Goal: Information Seeking & Learning: Compare options

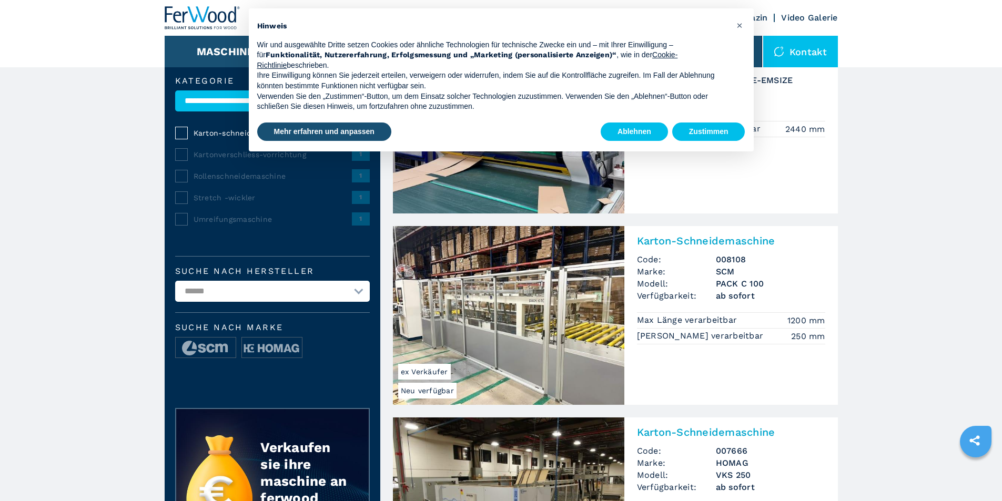
scroll to position [158, 0]
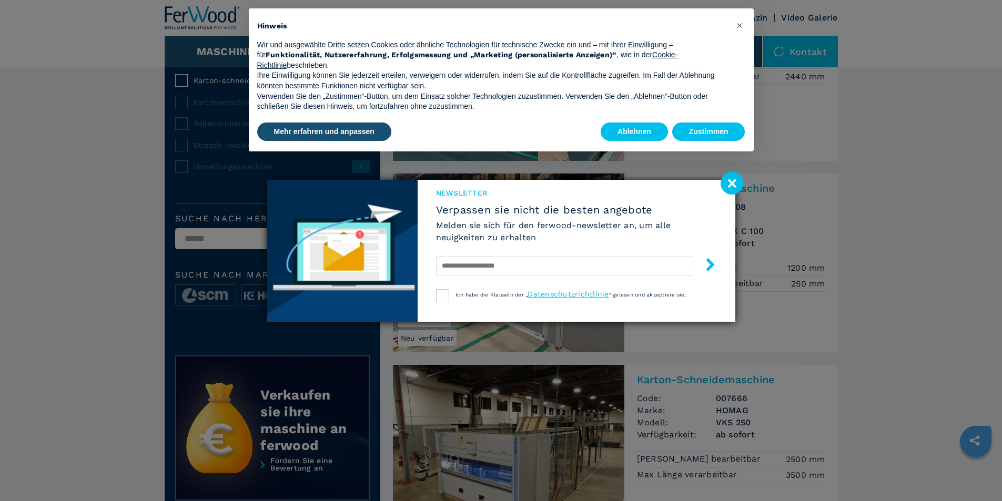
click at [735, 174] on image at bounding box center [731, 183] width 23 height 23
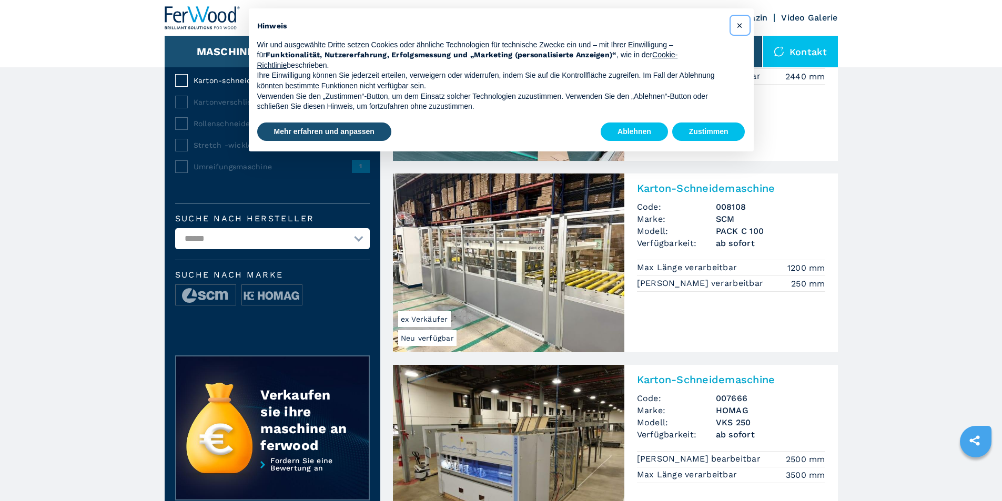
click at [739, 24] on span "×" at bounding box center [739, 25] width 6 height 13
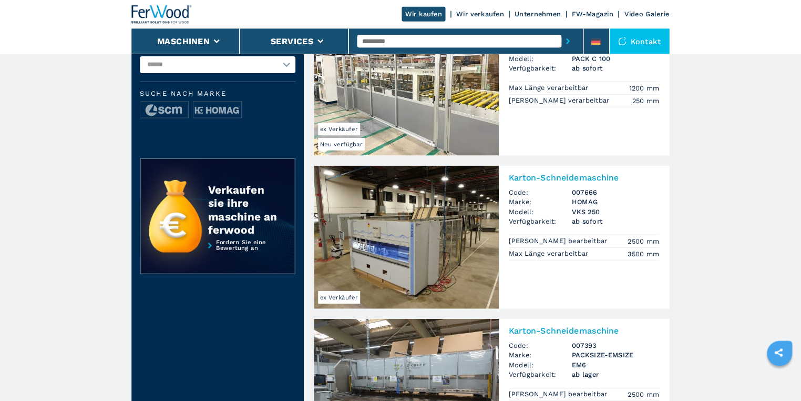
scroll to position [263, 0]
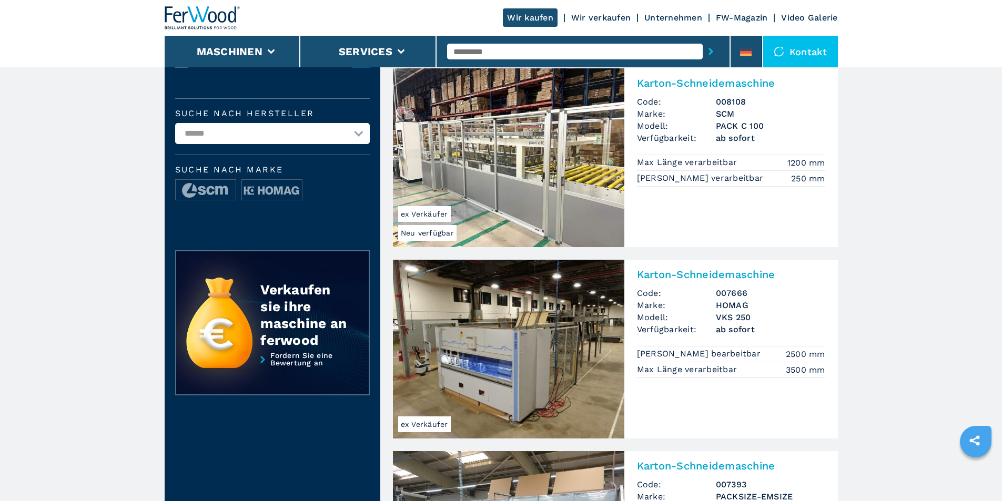
click at [654, 278] on h2 "Karton-Schneidemaschine" at bounding box center [731, 274] width 188 height 13
click at [661, 272] on h2 "Karton-Schneidemaschine" at bounding box center [731, 274] width 188 height 13
click at [451, 397] on img at bounding box center [508, 349] width 231 height 179
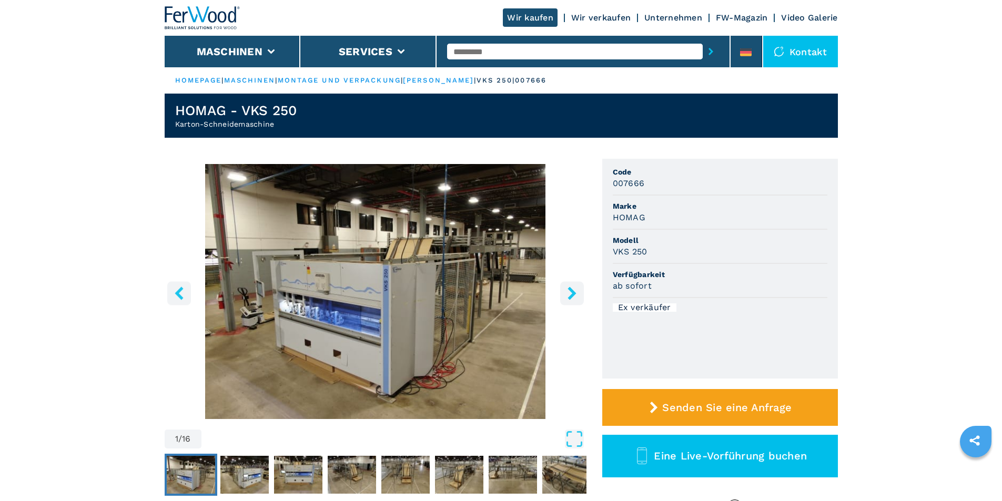
click at [573, 293] on icon "right-button" at bounding box center [571, 293] width 8 height 13
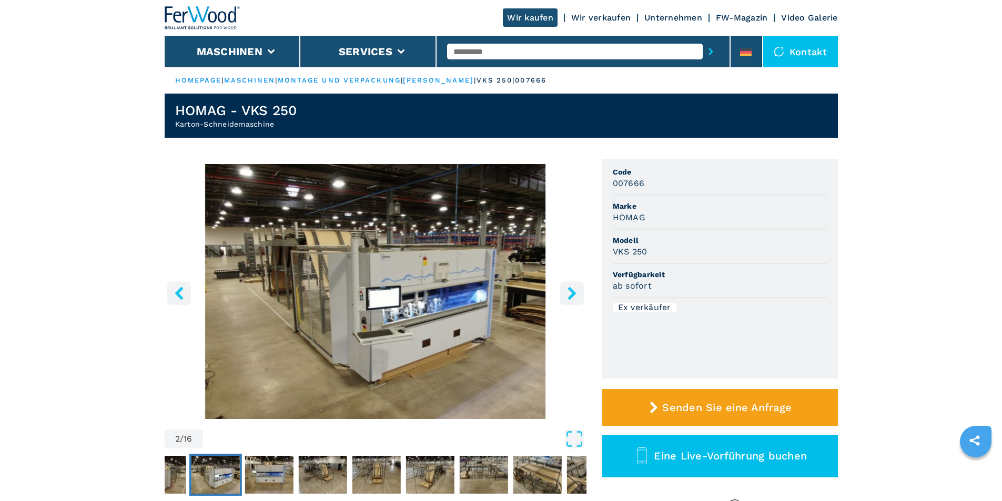
click at [573, 293] on icon "right-button" at bounding box center [571, 293] width 8 height 13
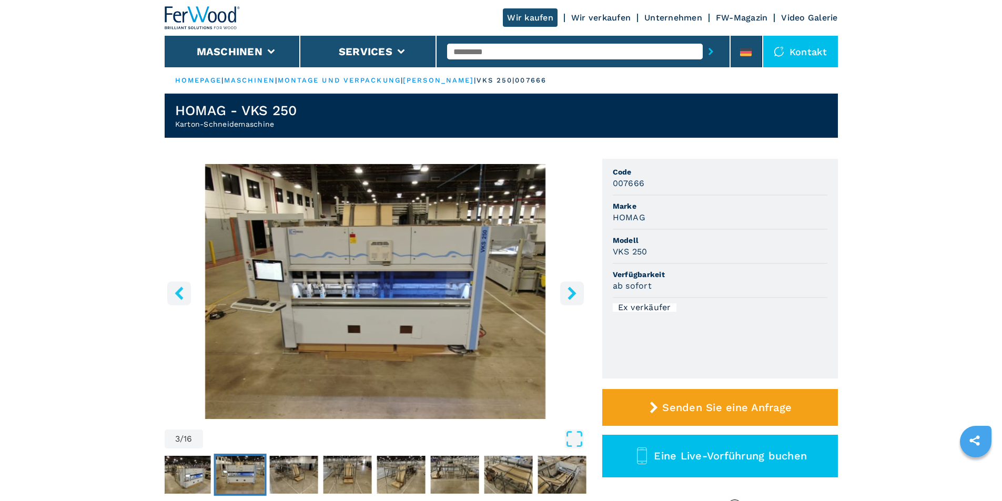
click at [573, 293] on icon "right-button" at bounding box center [571, 293] width 8 height 13
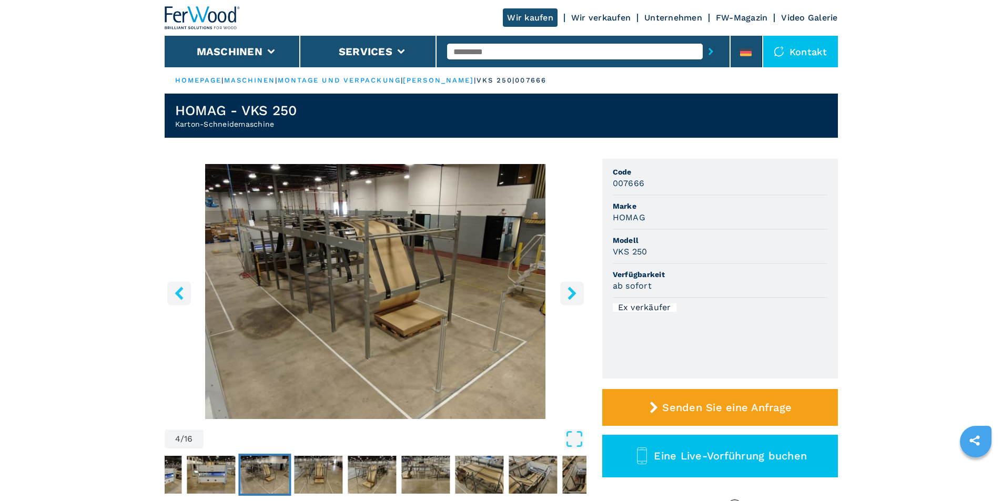
click at [573, 293] on icon "right-button" at bounding box center [571, 293] width 8 height 13
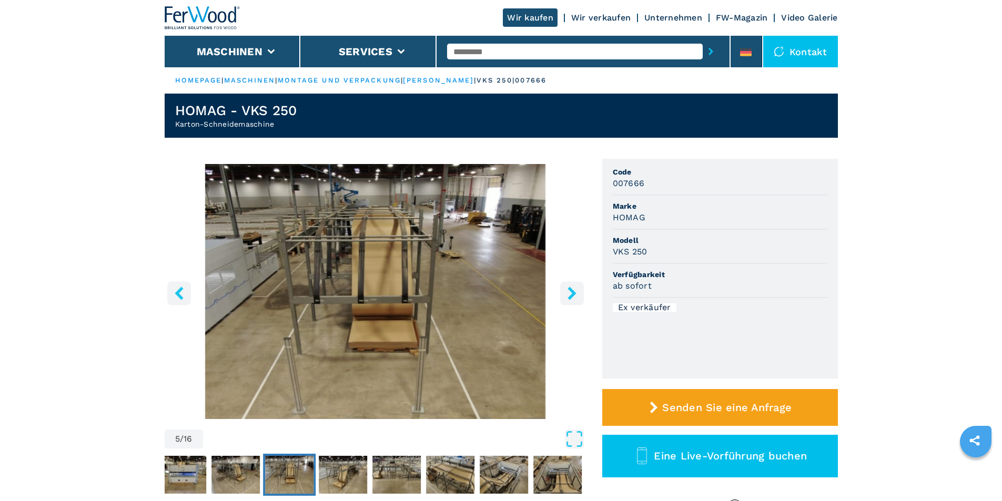
click at [573, 293] on icon "right-button" at bounding box center [571, 293] width 8 height 13
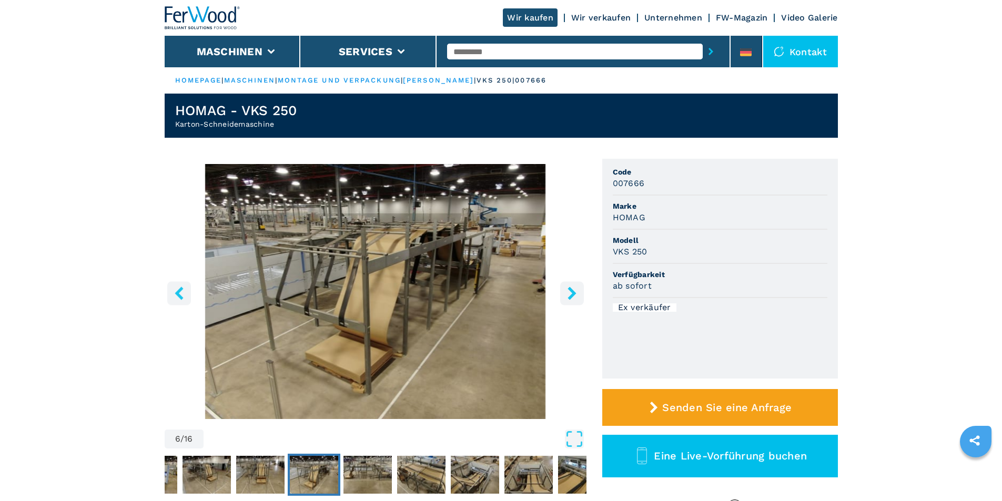
click at [573, 293] on icon "right-button" at bounding box center [571, 293] width 8 height 13
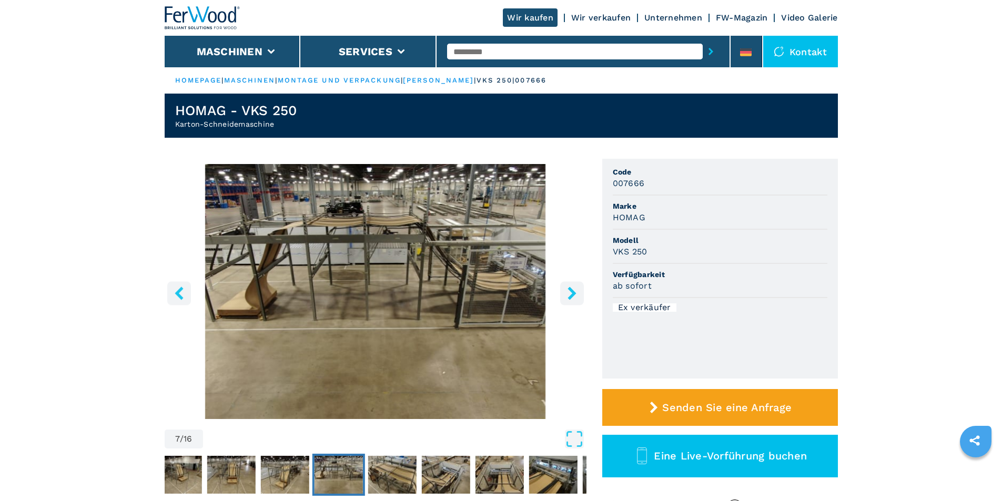
click at [573, 293] on icon "right-button" at bounding box center [571, 293] width 8 height 13
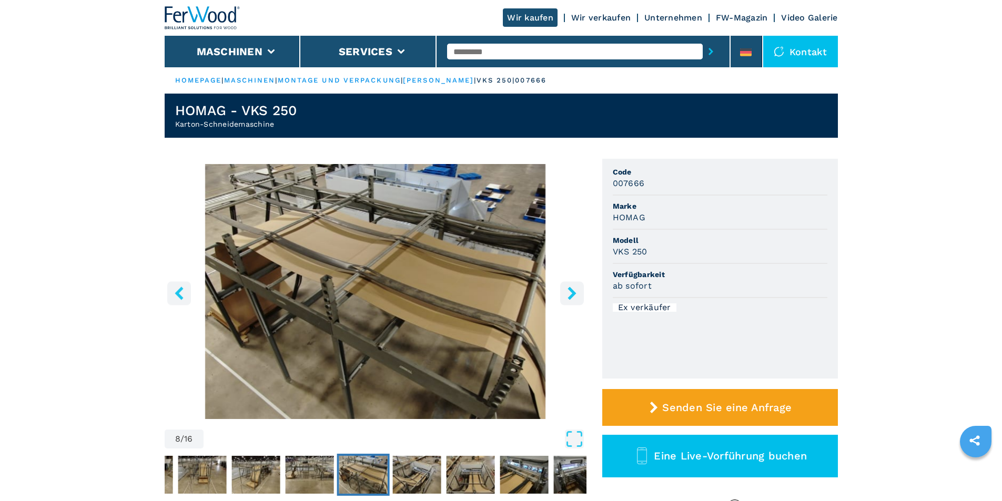
click at [573, 293] on icon "right-button" at bounding box center [571, 293] width 8 height 13
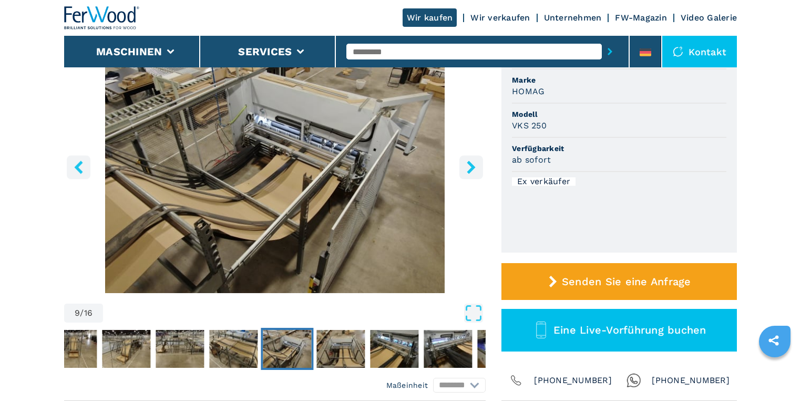
scroll to position [84, 0]
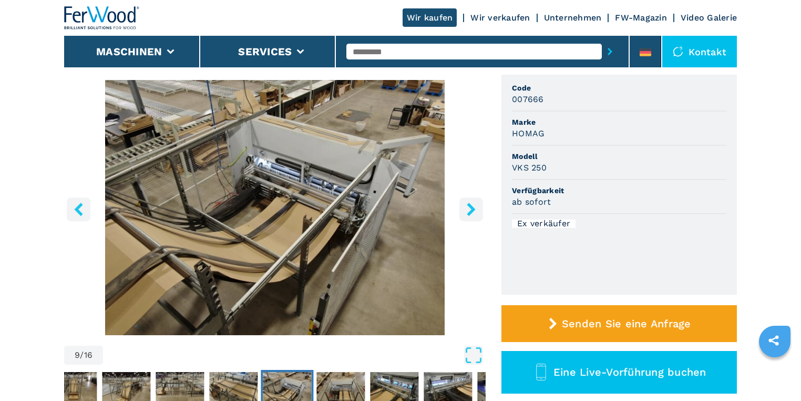
click at [469, 209] on icon "right-button" at bounding box center [471, 208] width 13 height 13
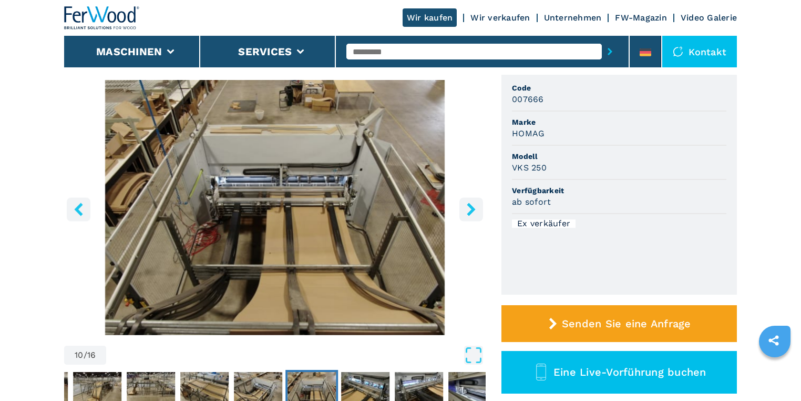
click at [473, 207] on icon "right-button" at bounding box center [471, 208] width 8 height 13
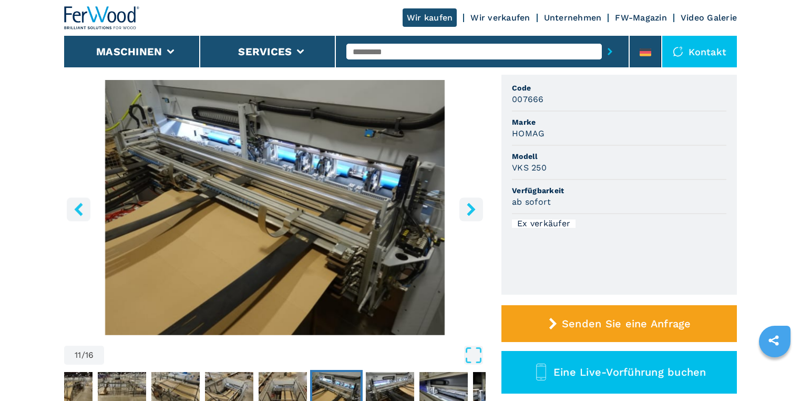
click at [473, 207] on icon "right-button" at bounding box center [471, 208] width 8 height 13
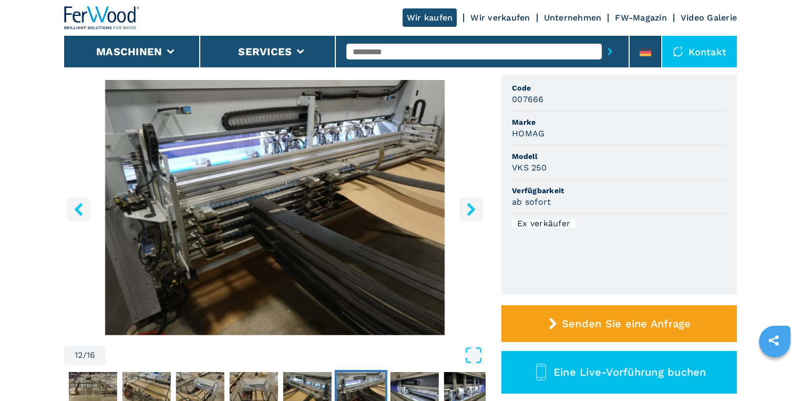
click at [473, 207] on icon "right-button" at bounding box center [471, 208] width 8 height 13
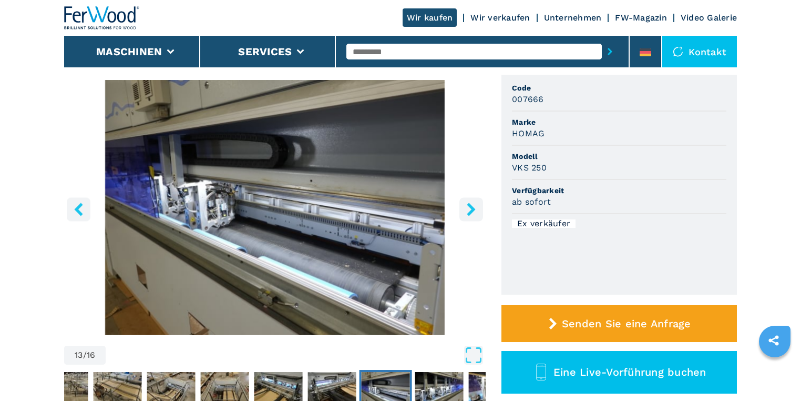
click at [473, 207] on icon "right-button" at bounding box center [471, 208] width 8 height 13
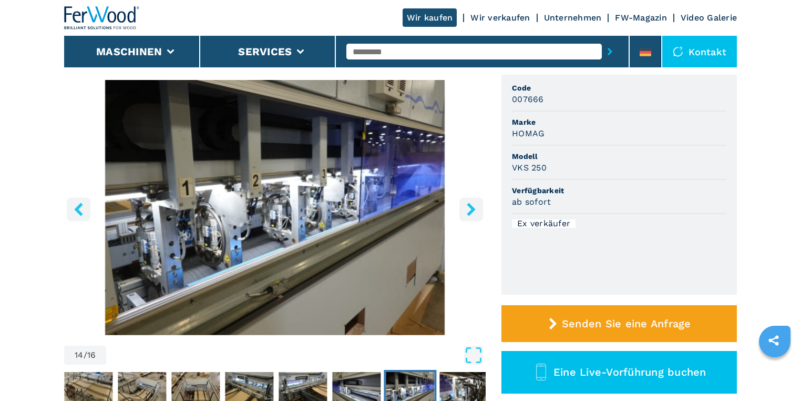
click at [473, 207] on icon "right-button" at bounding box center [471, 208] width 8 height 13
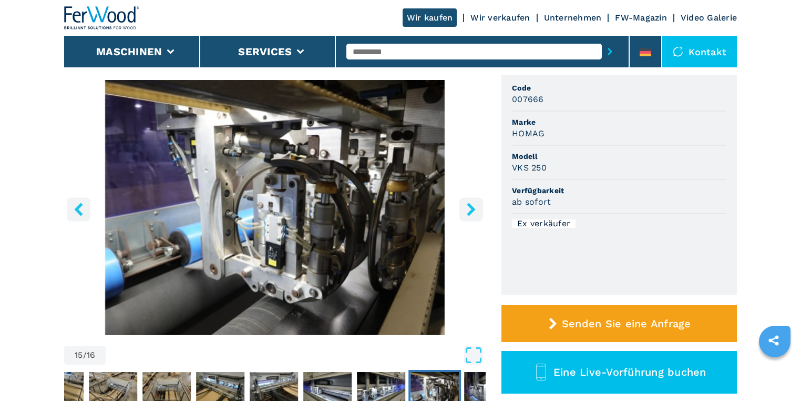
click at [473, 207] on icon "right-button" at bounding box center [471, 208] width 8 height 13
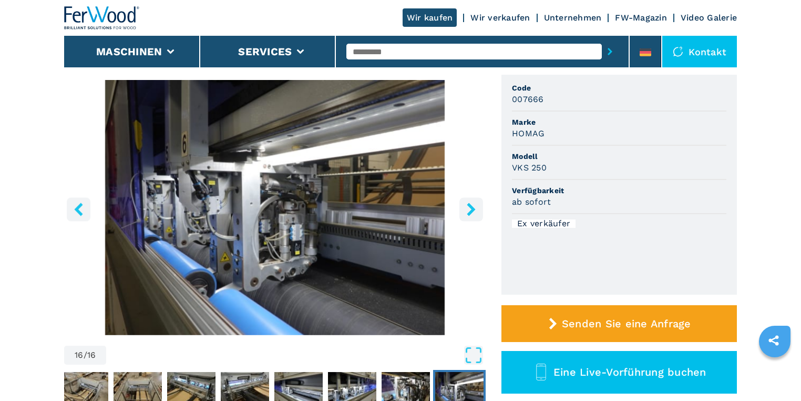
click at [473, 207] on icon "right-button" at bounding box center [471, 208] width 8 height 13
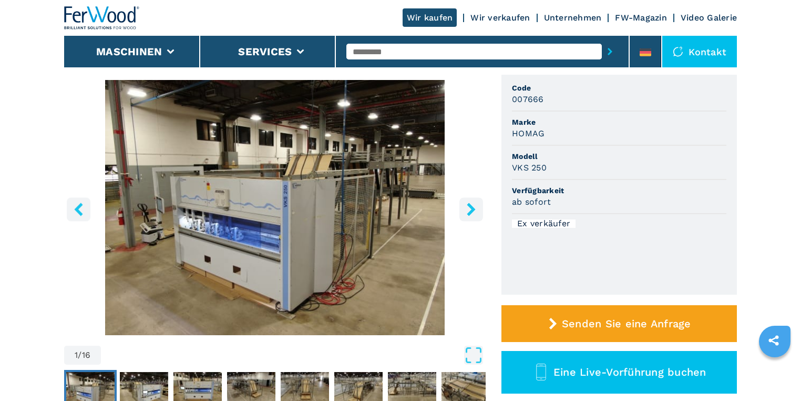
click at [474, 211] on icon "right-button" at bounding box center [471, 208] width 13 height 13
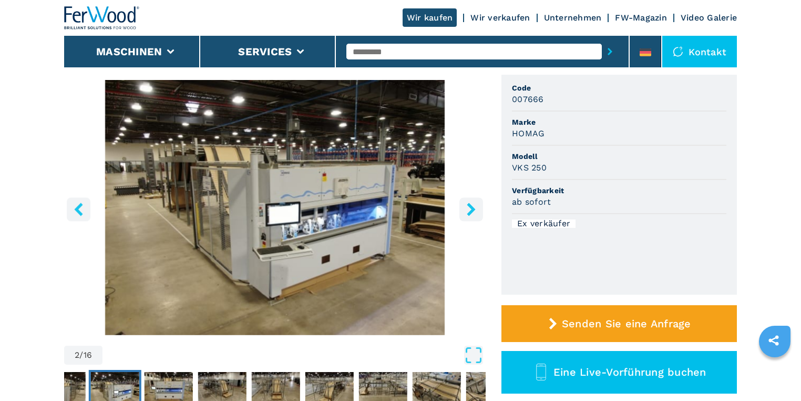
click at [474, 211] on icon "right-button" at bounding box center [471, 208] width 13 height 13
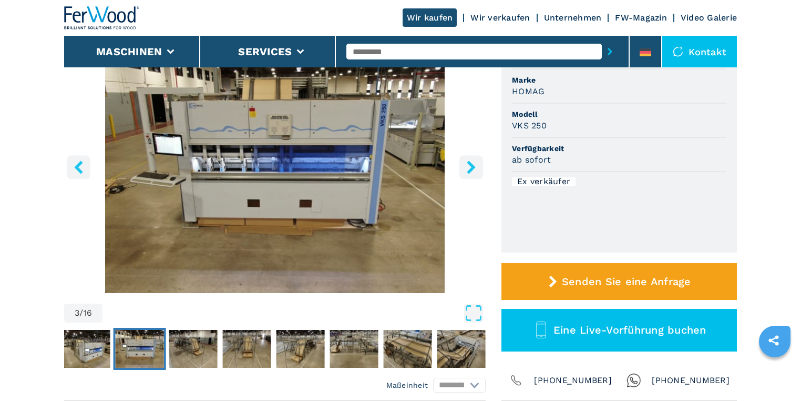
scroll to position [0, 0]
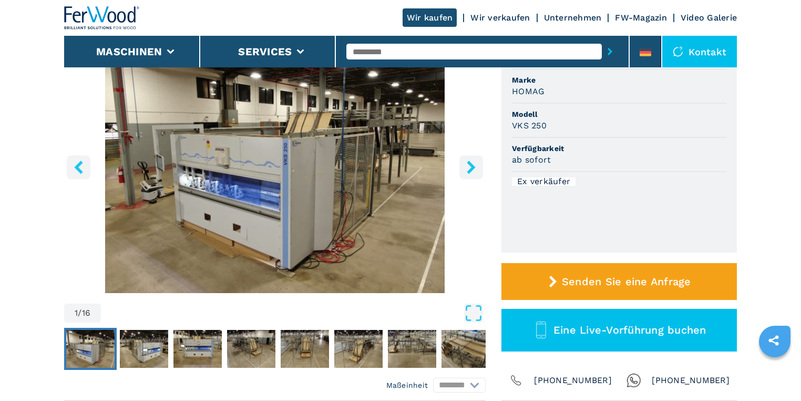
scroll to position [84, 0]
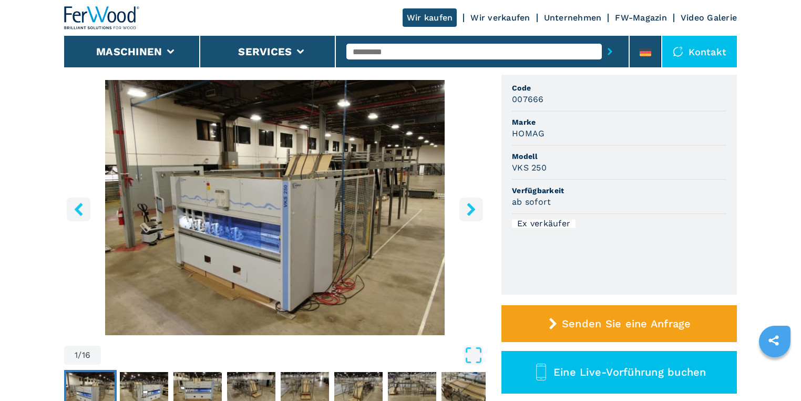
click at [444, 53] on input "text" at bounding box center [475, 52] width 256 height 16
type input "***"
click at [602, 39] on button "submit-button" at bounding box center [610, 51] width 16 height 24
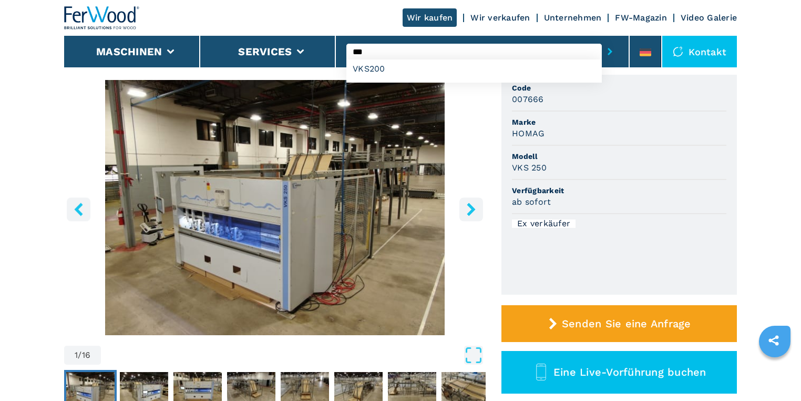
click at [602, 39] on button "submit-button" at bounding box center [610, 51] width 16 height 24
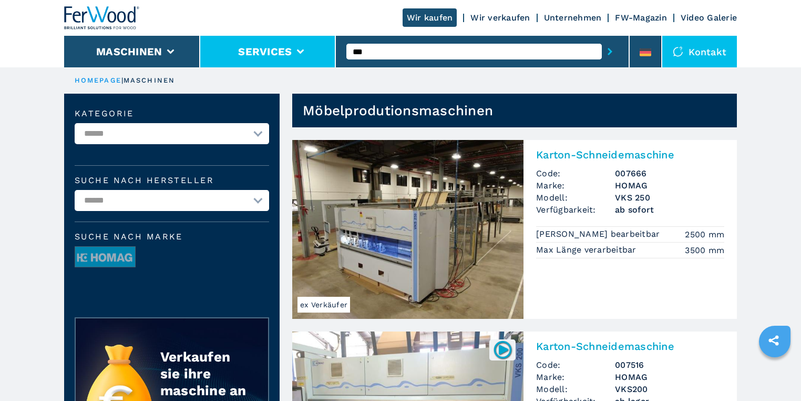
drag, startPoint x: 402, startPoint y: 49, endPoint x: 330, endPoint y: 43, distance: 72.3
click at [330, 43] on div "Wir kaufen Wir verkaufen Unternehmen FW-Magazin Video Galerie Maschinen Service…" at bounding box center [400, 33] width 673 height 67
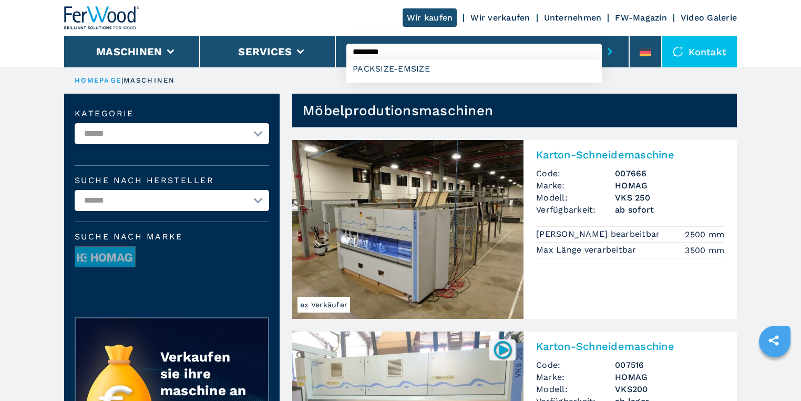
type input "********"
click at [602, 39] on button "submit-button" at bounding box center [610, 51] width 16 height 24
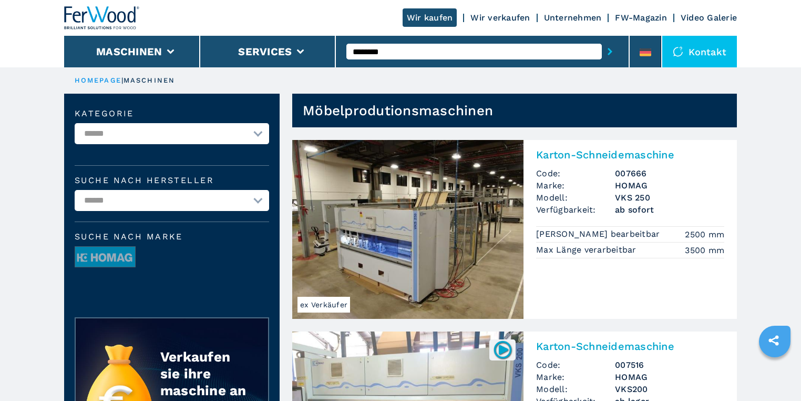
click at [400, 53] on input "********" at bounding box center [475, 52] width 256 height 16
click at [602, 39] on button "submit-button" at bounding box center [610, 51] width 16 height 24
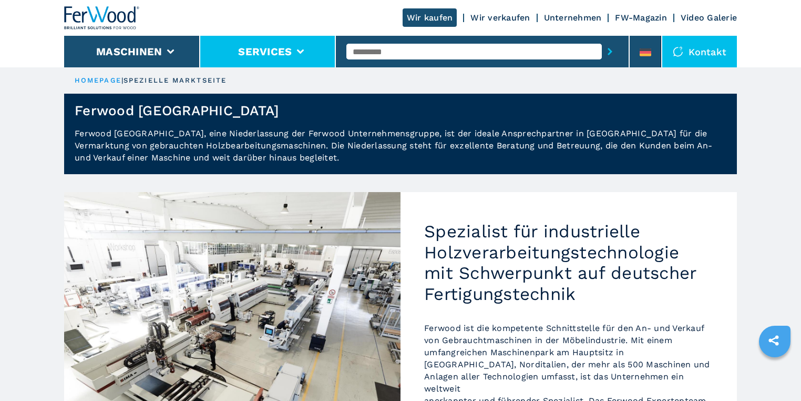
click at [303, 52] on icon at bounding box center [300, 51] width 7 height 5
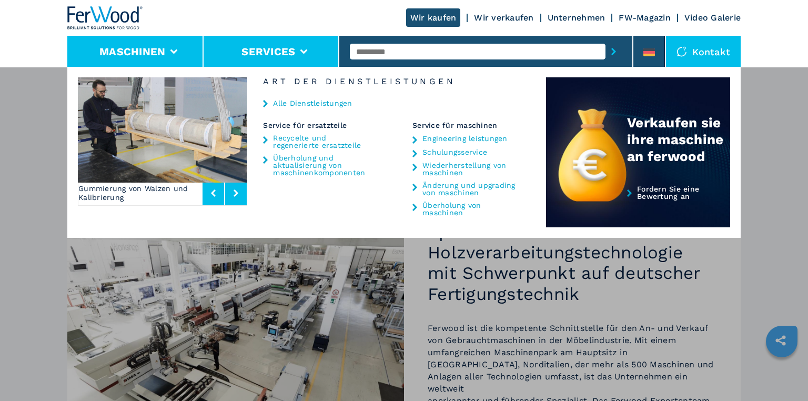
click at [151, 50] on button "Maschinen" at bounding box center [132, 51] width 66 height 13
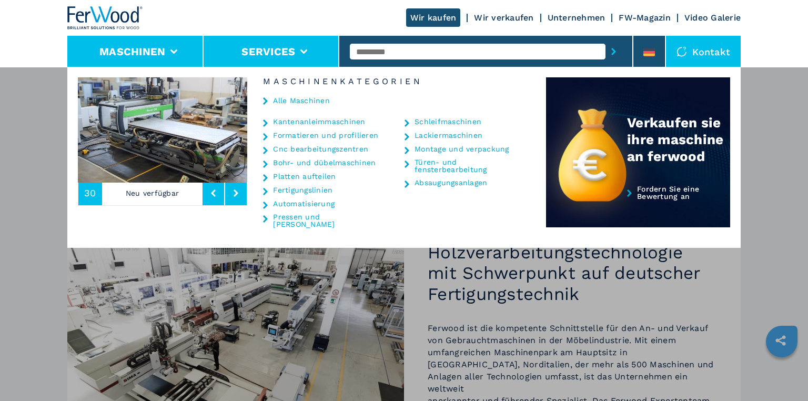
click at [265, 44] on li "Services" at bounding box center [271, 52] width 136 height 32
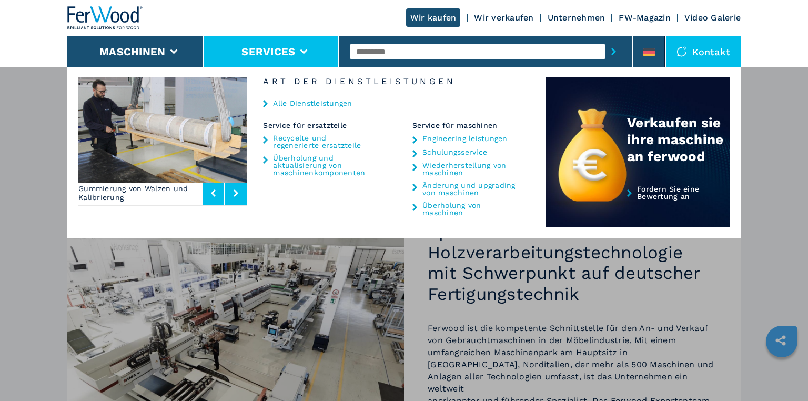
click at [435, 50] on input "text" at bounding box center [478, 52] width 256 height 16
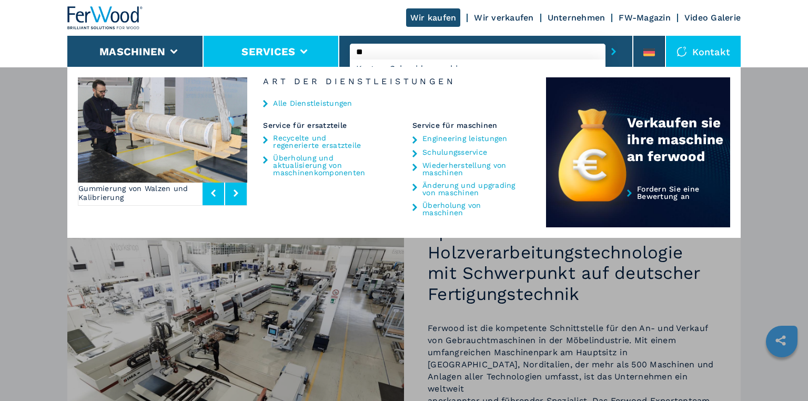
type input "*"
type input "********"
click at [605, 39] on button "submit-button" at bounding box center [613, 51] width 16 height 24
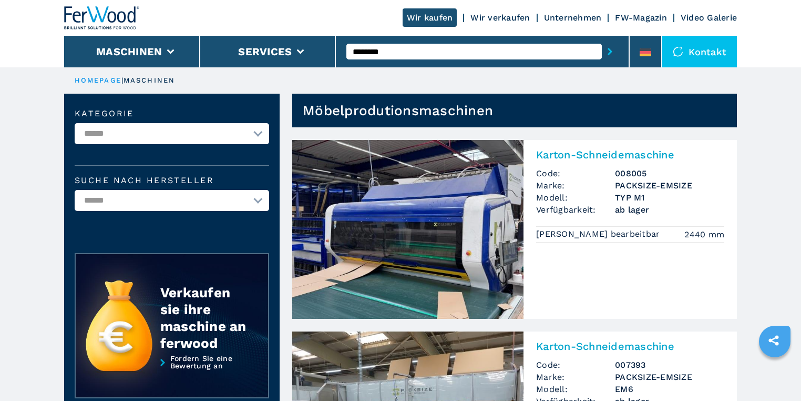
click at [419, 56] on input "********" at bounding box center [475, 52] width 256 height 16
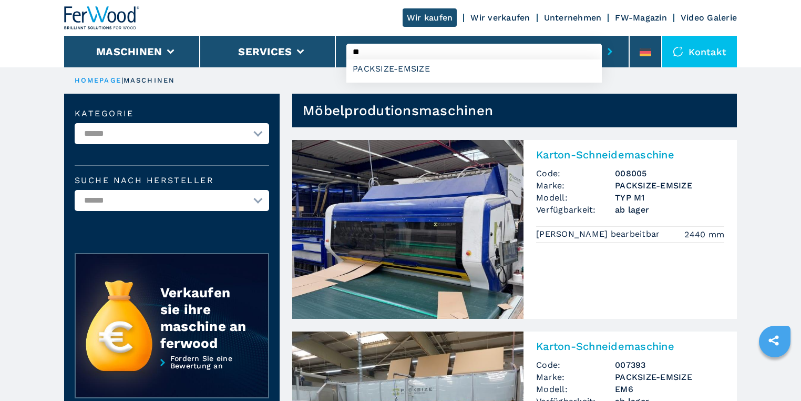
type input "*"
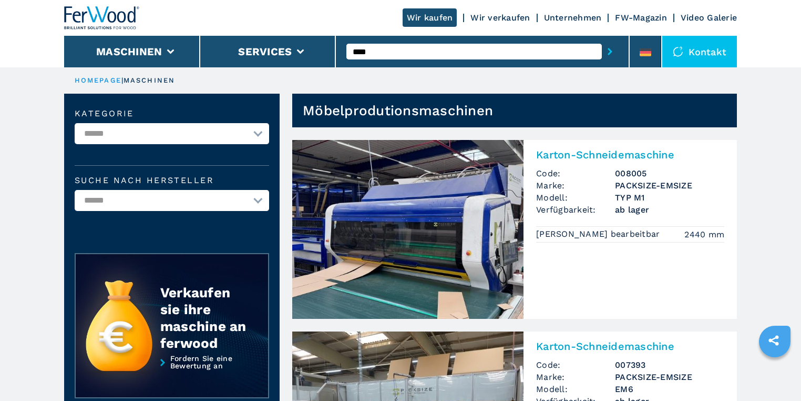
click at [398, 50] on input "****" at bounding box center [475, 52] width 256 height 16
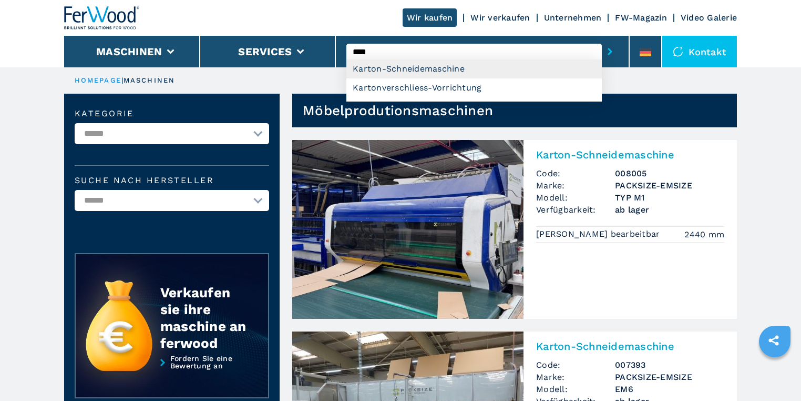
click at [396, 70] on div "Karton-Schneidemaschine" at bounding box center [475, 68] width 256 height 19
type input "**********"
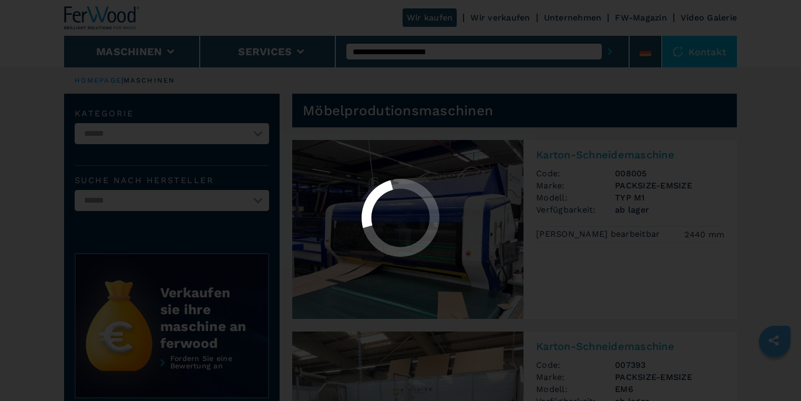
select select "**********"
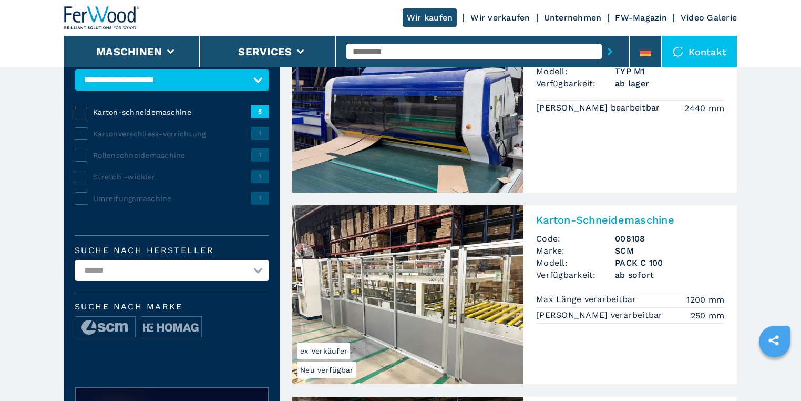
scroll to position [252, 0]
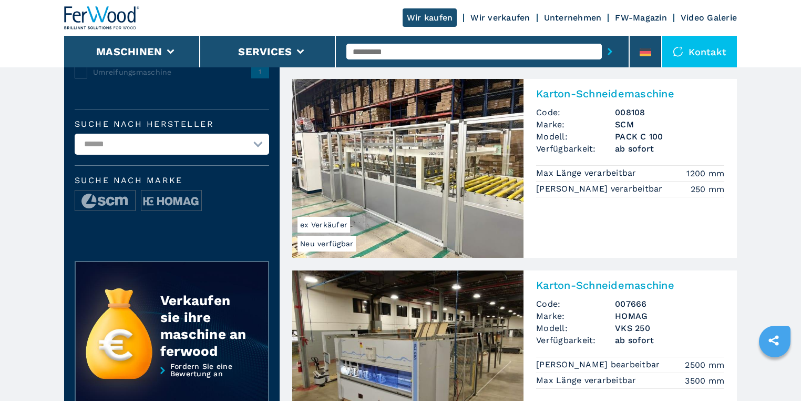
click at [314, 222] on span "ex Verkäufer" at bounding box center [324, 225] width 53 height 16
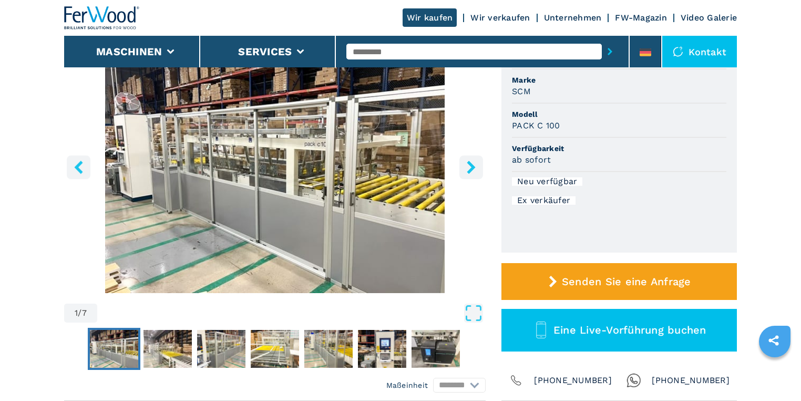
scroll to position [168, 0]
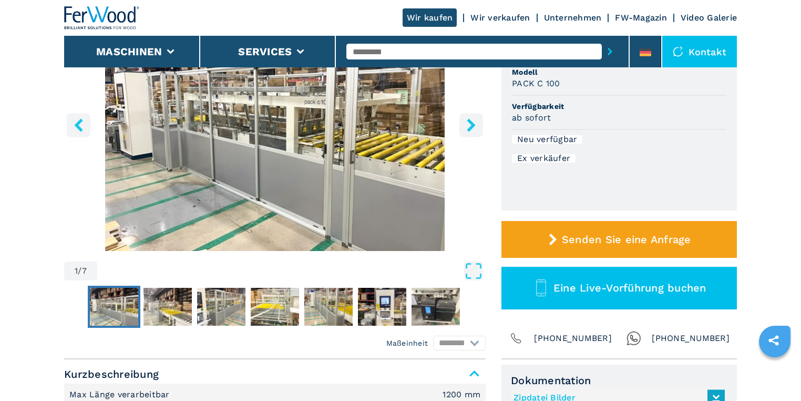
click at [472, 125] on icon "right-button" at bounding box center [471, 124] width 8 height 13
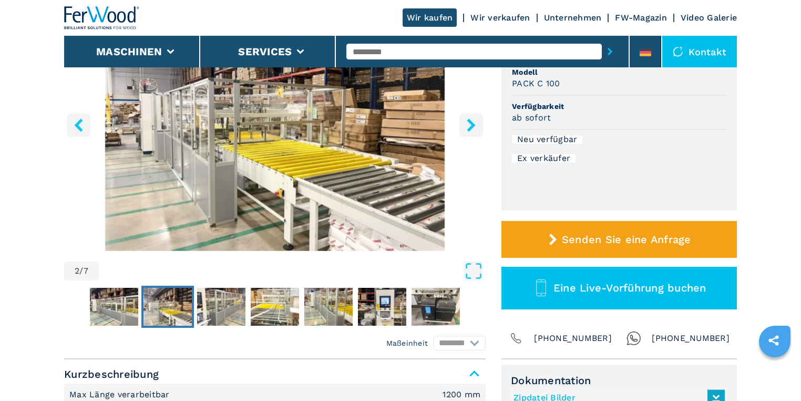
click at [472, 125] on icon "right-button" at bounding box center [471, 124] width 8 height 13
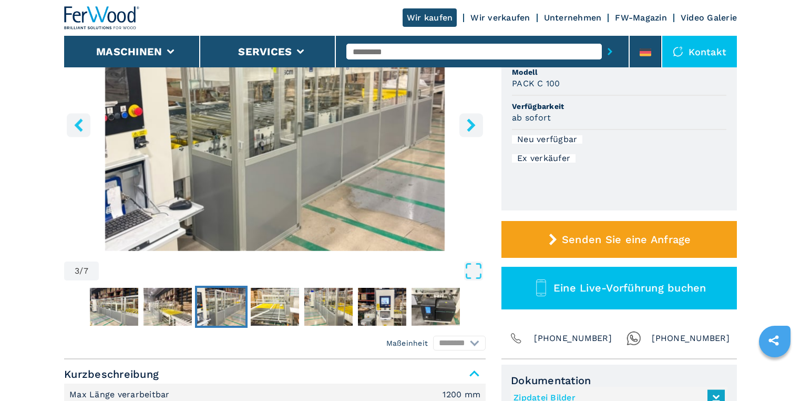
click at [472, 125] on icon "right-button" at bounding box center [471, 124] width 8 height 13
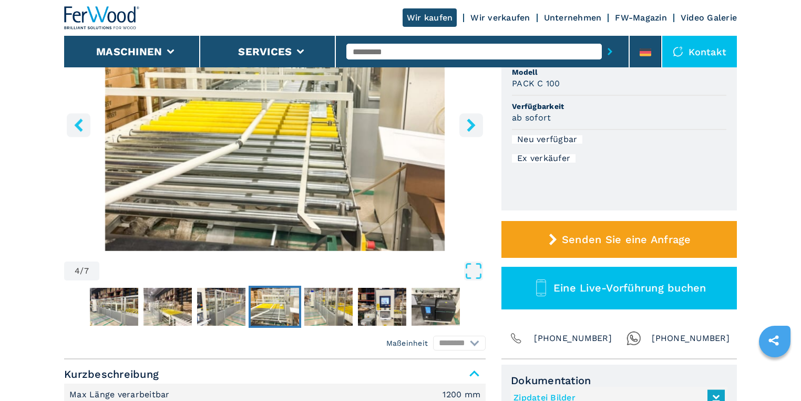
click at [472, 125] on icon "right-button" at bounding box center [471, 124] width 8 height 13
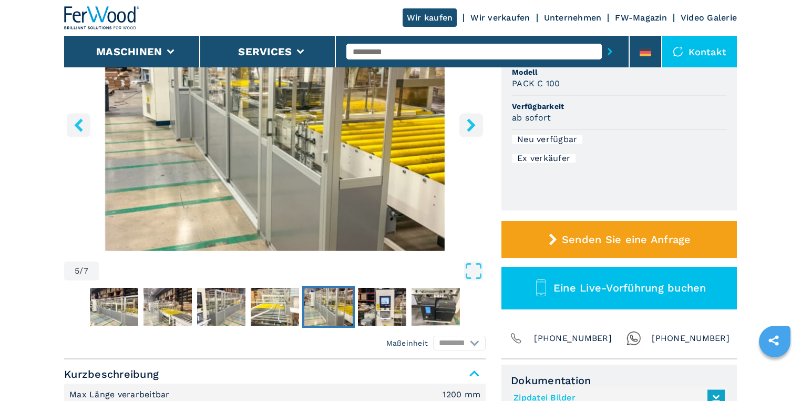
click at [472, 125] on icon "right-button" at bounding box center [471, 124] width 8 height 13
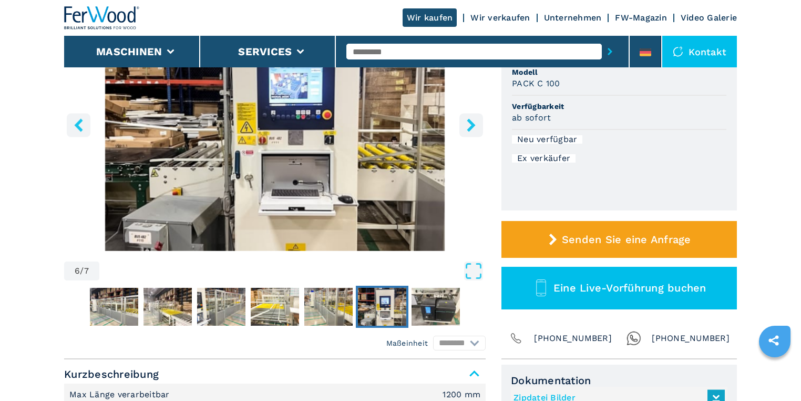
click at [472, 125] on icon "right-button" at bounding box center [471, 124] width 8 height 13
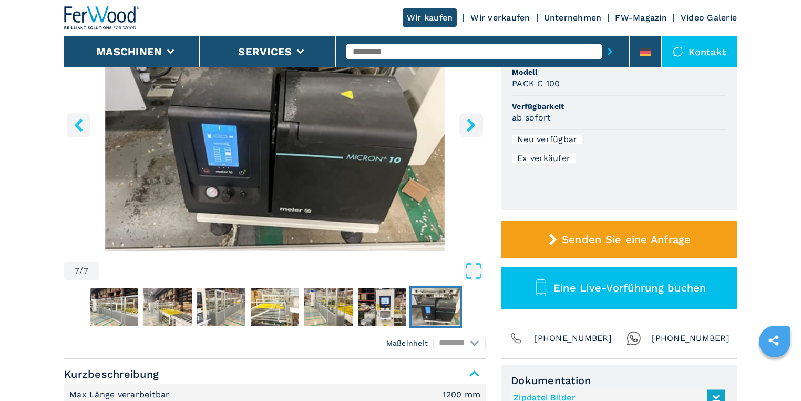
click at [472, 125] on icon "right-button" at bounding box center [471, 124] width 8 height 13
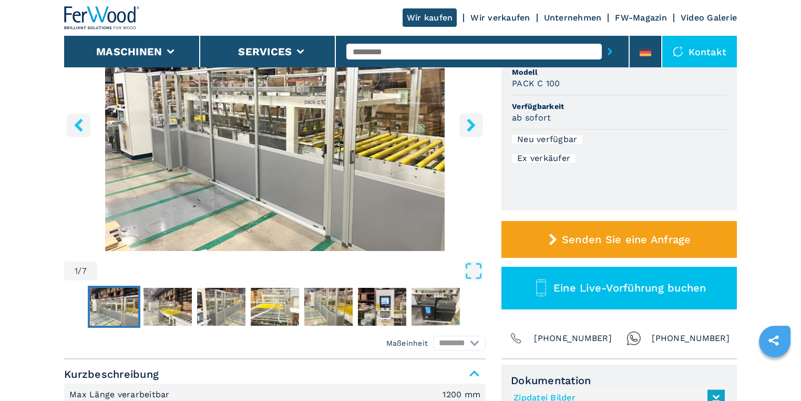
click at [472, 125] on icon "right-button" at bounding box center [471, 124] width 8 height 13
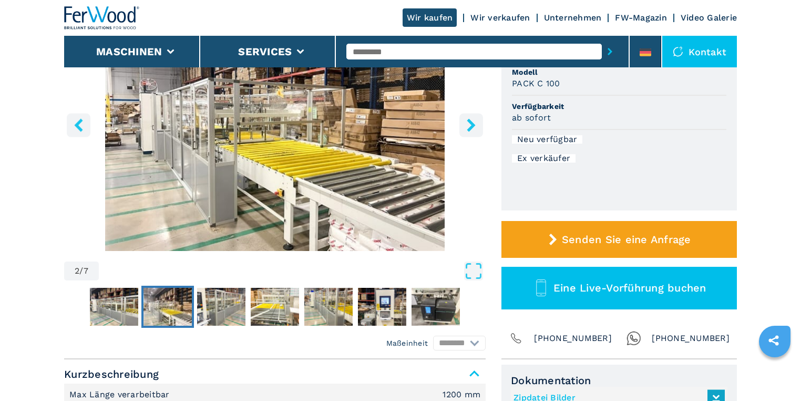
click at [472, 125] on icon "right-button" at bounding box center [471, 124] width 8 height 13
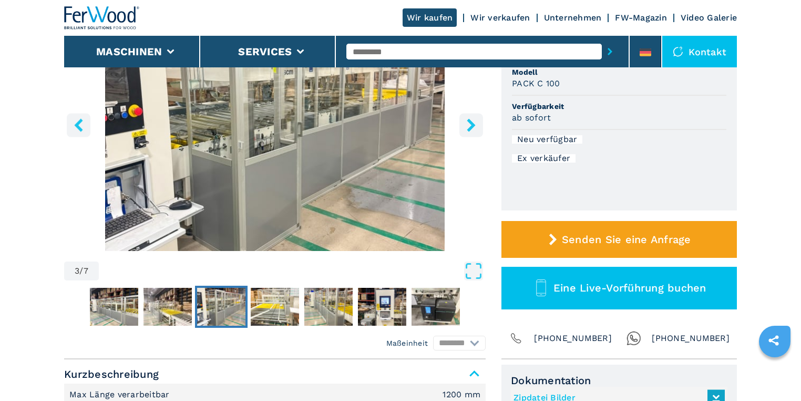
click at [472, 125] on icon "right-button" at bounding box center [471, 124] width 8 height 13
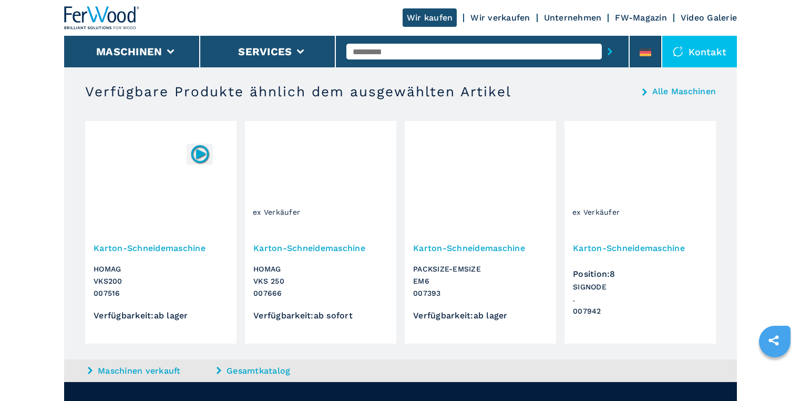
scroll to position [968, 0]
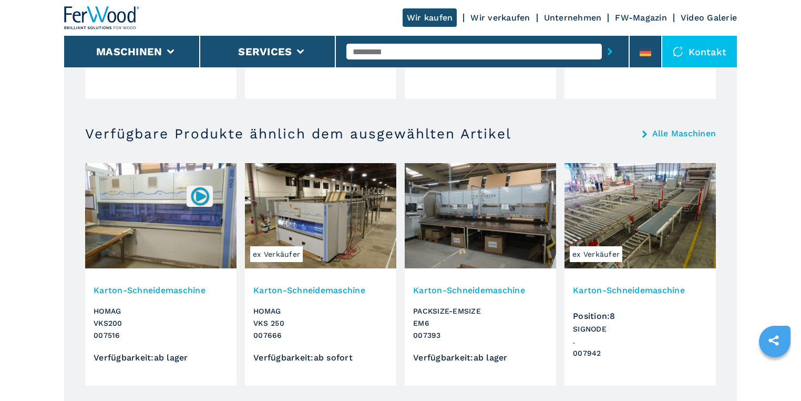
click at [644, 192] on img at bounding box center [640, 215] width 151 height 105
click at [591, 250] on span "ex Verkäufer" at bounding box center [596, 254] width 53 height 16
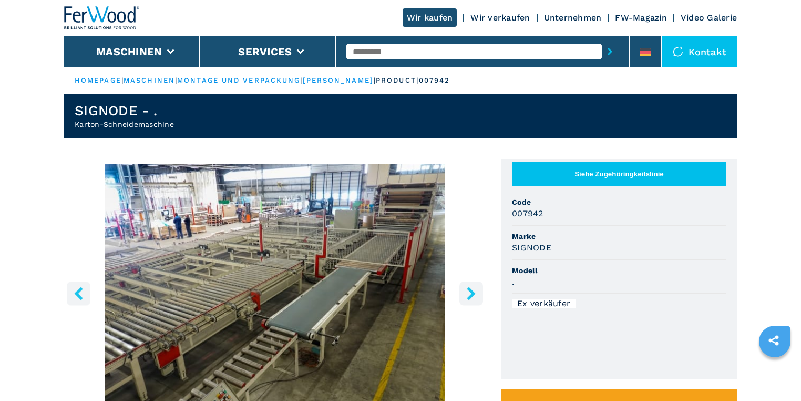
click at [473, 291] on icon "right-button" at bounding box center [471, 293] width 8 height 13
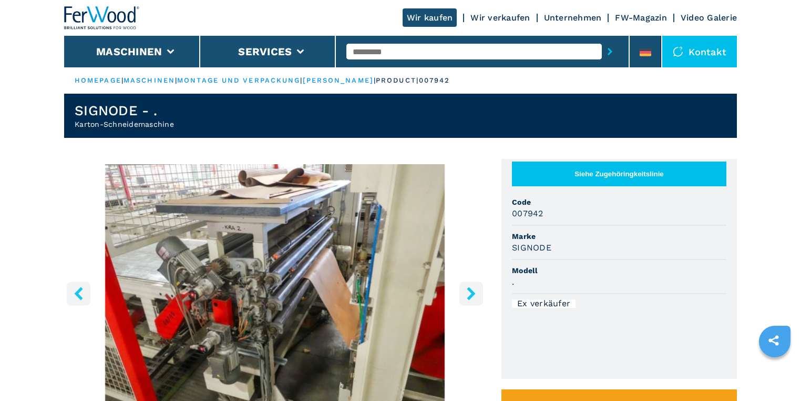
click at [473, 291] on icon "right-button" at bounding box center [471, 293] width 8 height 13
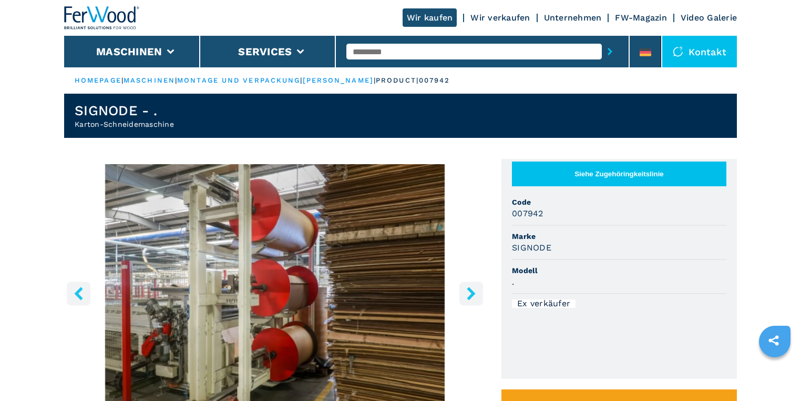
click at [473, 291] on icon "right-button" at bounding box center [471, 293] width 8 height 13
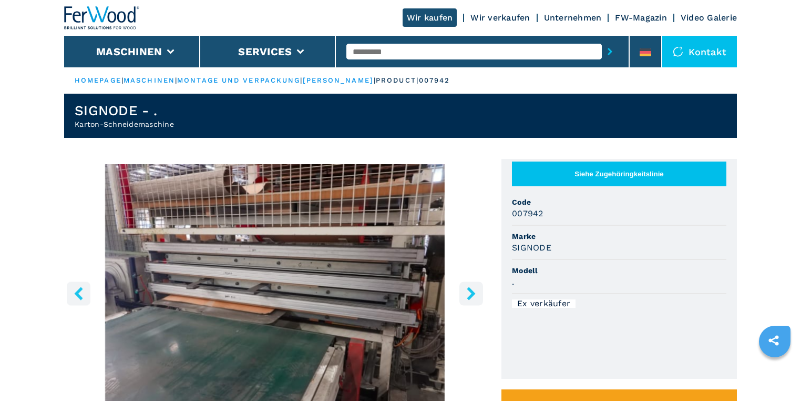
click at [473, 291] on icon "right-button" at bounding box center [471, 293] width 8 height 13
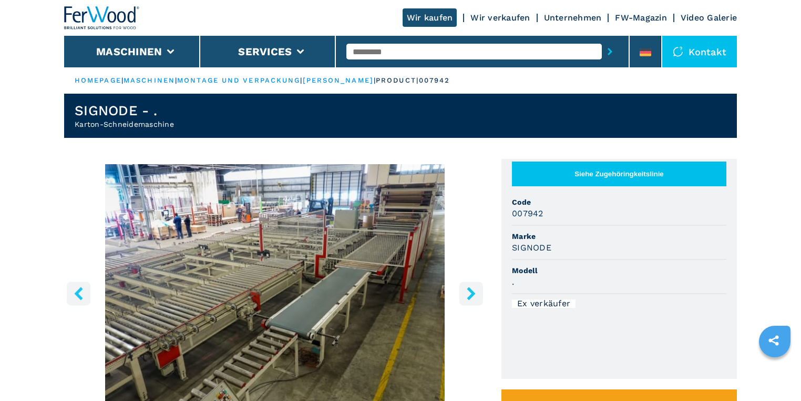
click at [473, 291] on icon "right-button" at bounding box center [471, 293] width 8 height 13
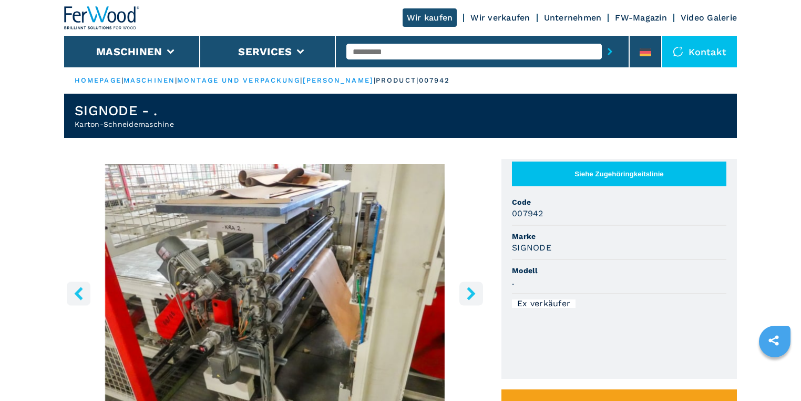
click at [473, 291] on icon "right-button" at bounding box center [471, 293] width 8 height 13
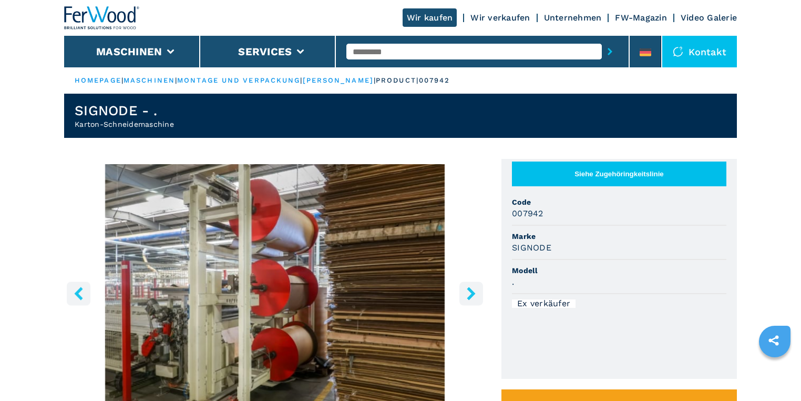
click at [473, 291] on icon "right-button" at bounding box center [471, 293] width 8 height 13
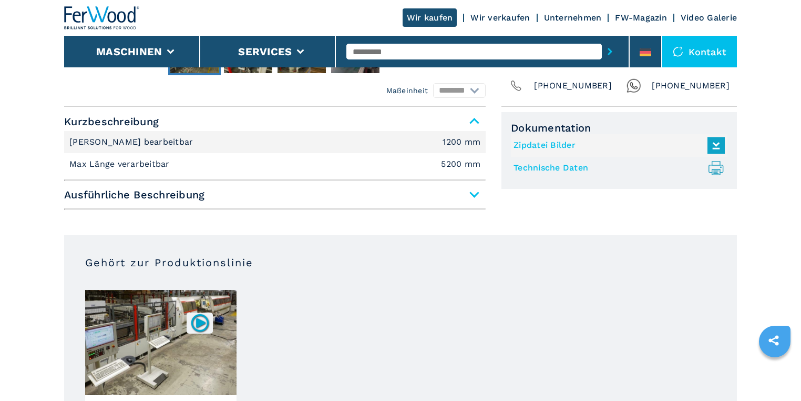
scroll to position [210, 0]
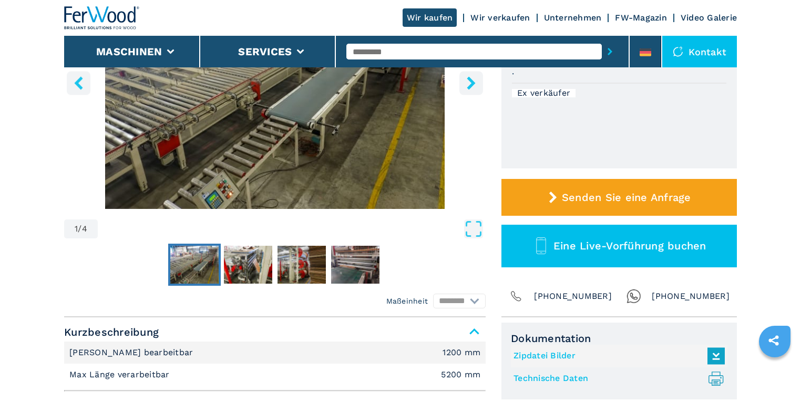
click at [427, 49] on input "text" at bounding box center [475, 52] width 256 height 16
